Goal: Task Accomplishment & Management: Manage account settings

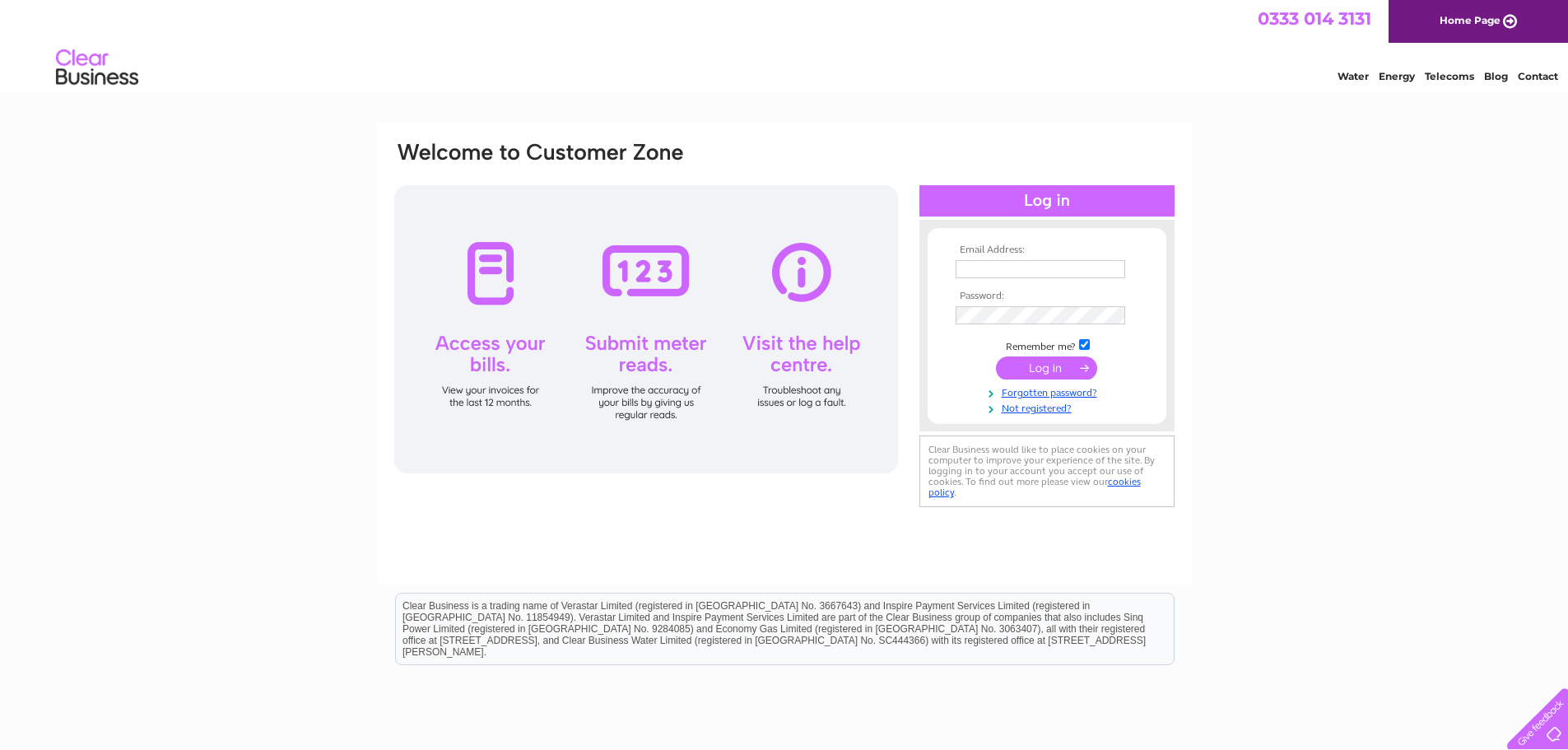
click at [978, 262] on input "text" at bounding box center [1040, 269] width 169 height 18
type input "becky.ryan@lockdownmedical.com"
click at [1040, 368] on input "submit" at bounding box center [1046, 370] width 101 height 23
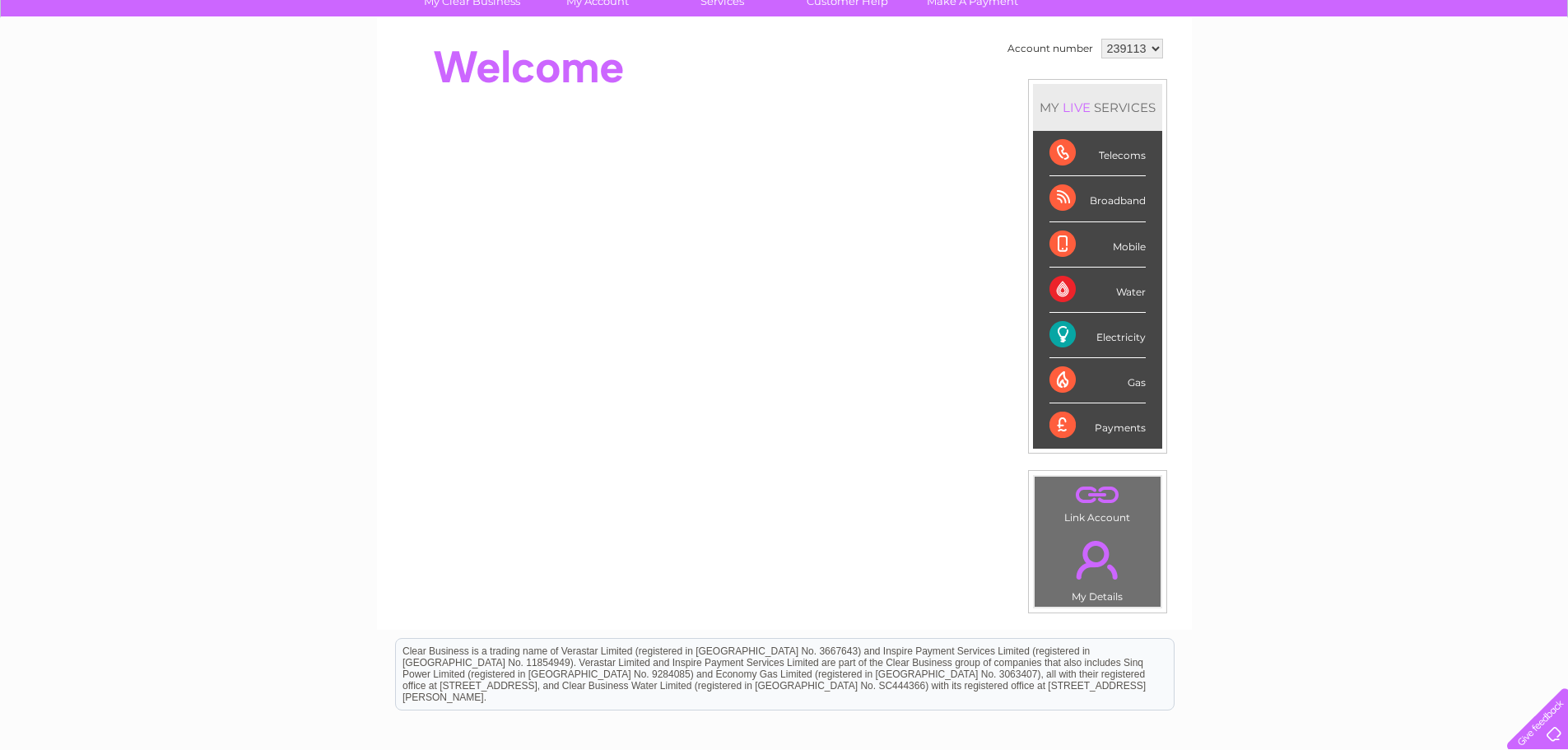
scroll to position [64, 0]
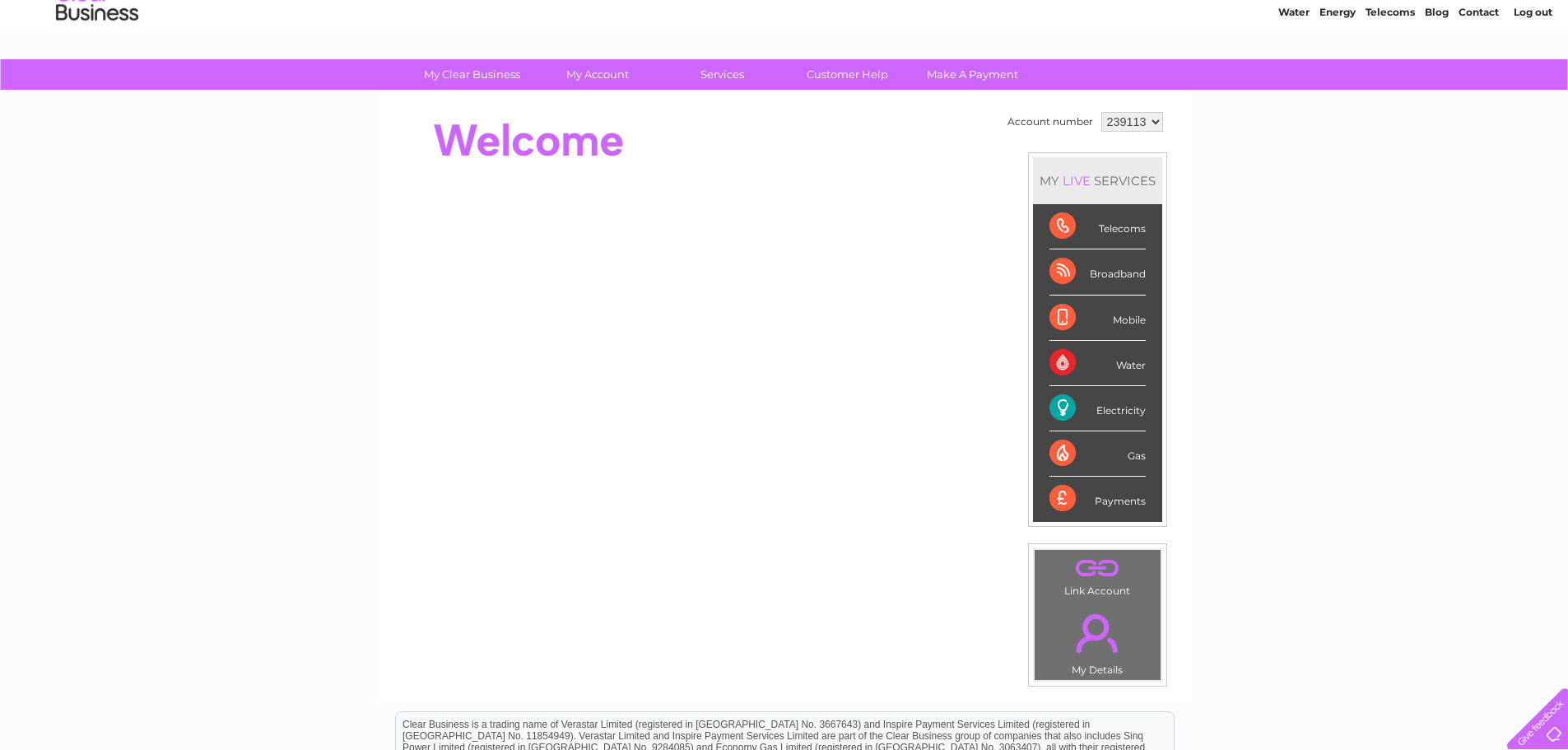
click at [1118, 413] on div "Electricity" at bounding box center [1097, 409] width 96 height 46
click at [1059, 452] on div "Gas" at bounding box center [1097, 453] width 96 height 46
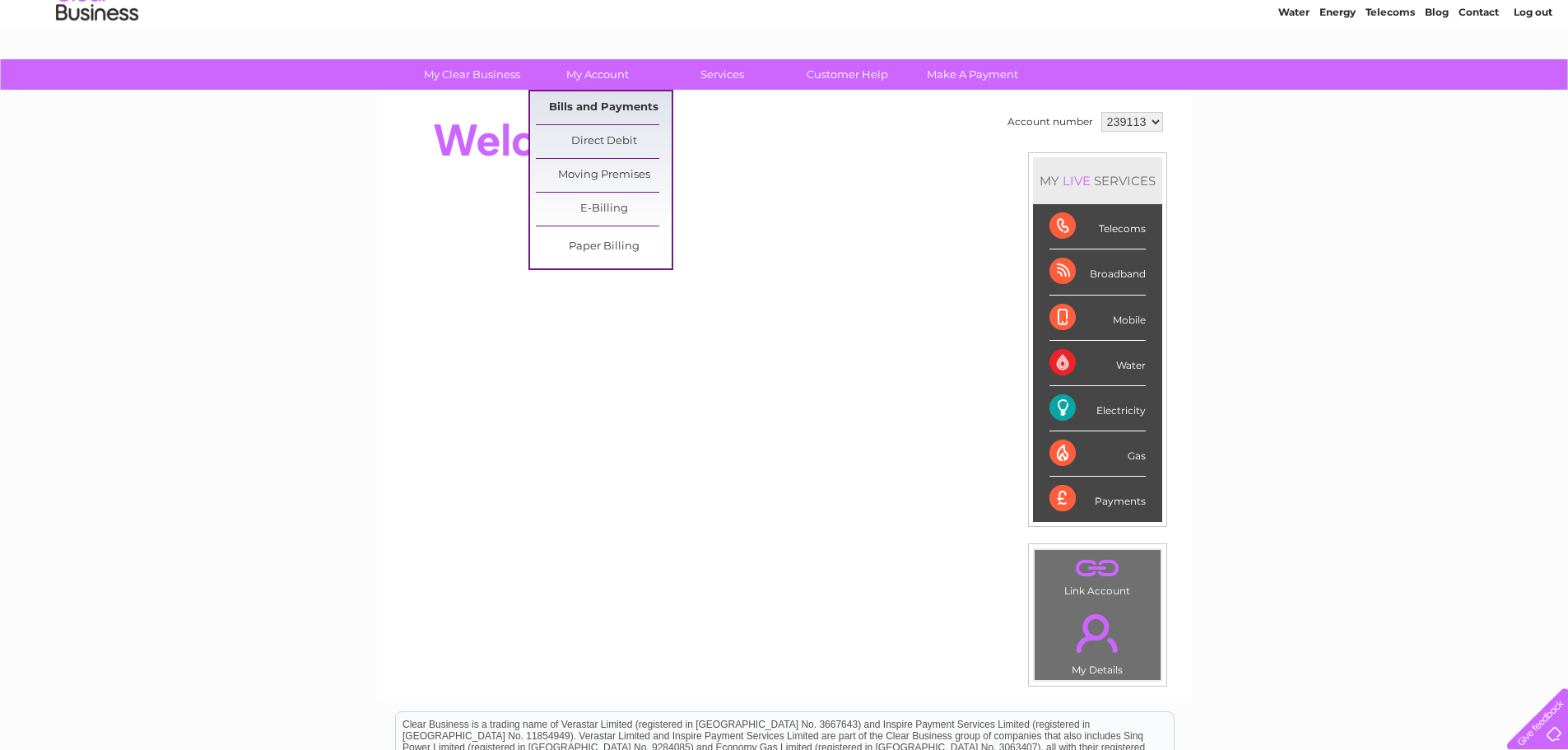
click at [598, 109] on link "Bills and Payments" at bounding box center [604, 108] width 136 height 33
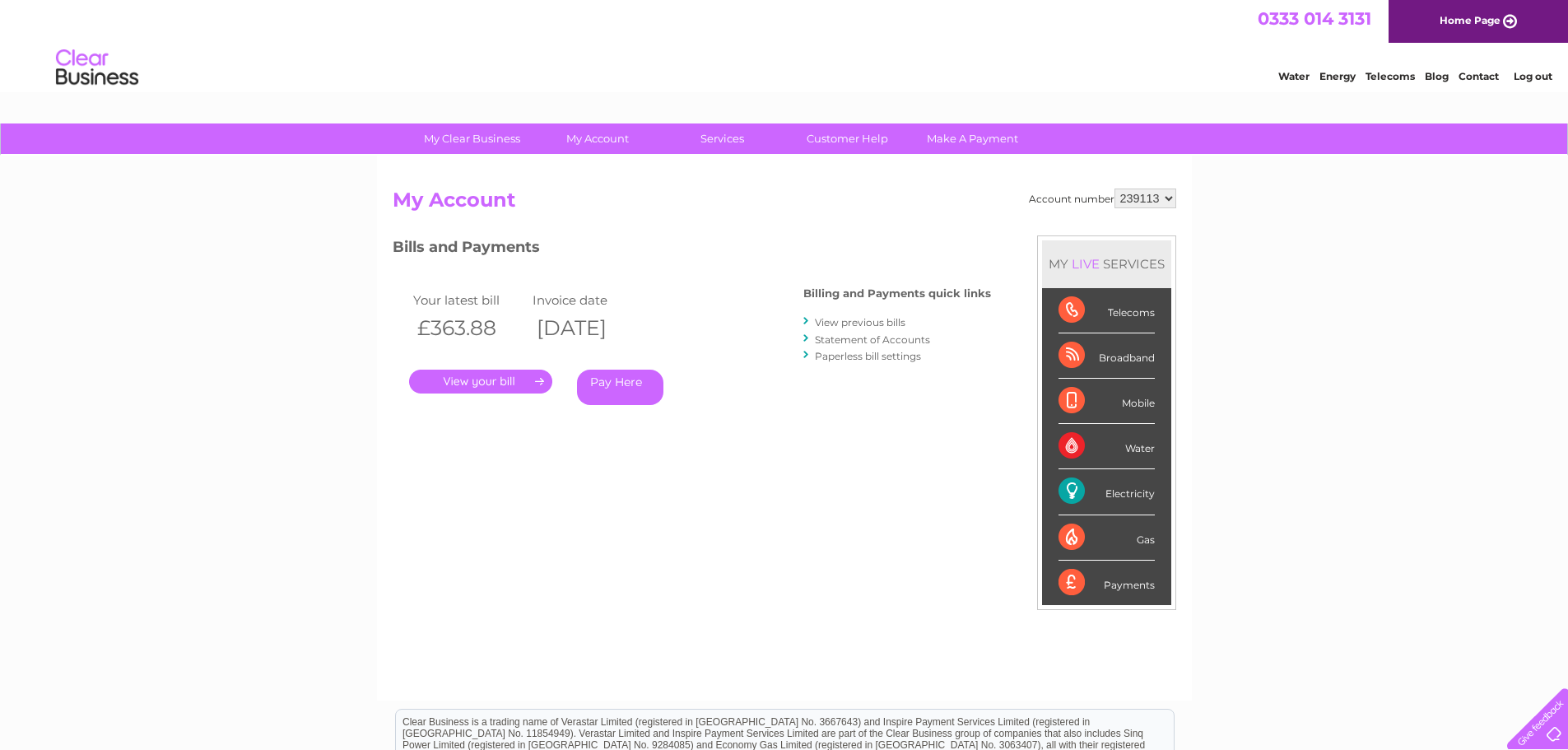
click at [473, 382] on link "." at bounding box center [480, 381] width 143 height 24
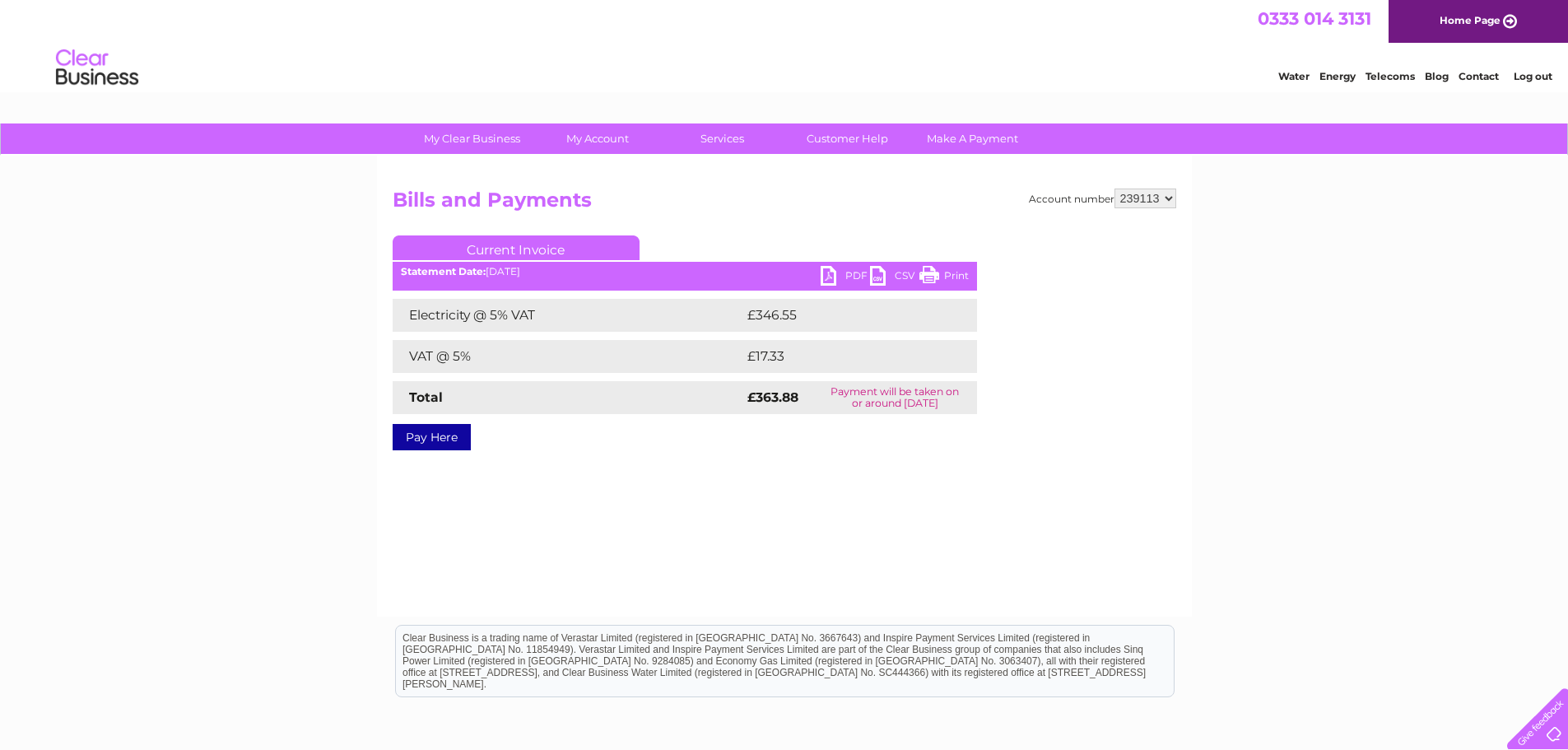
click at [528, 245] on link "Current Invoice" at bounding box center [516, 248] width 247 height 25
click at [845, 277] on link "PDF" at bounding box center [845, 277] width 49 height 24
